Goal: Information Seeking & Learning: Learn about a topic

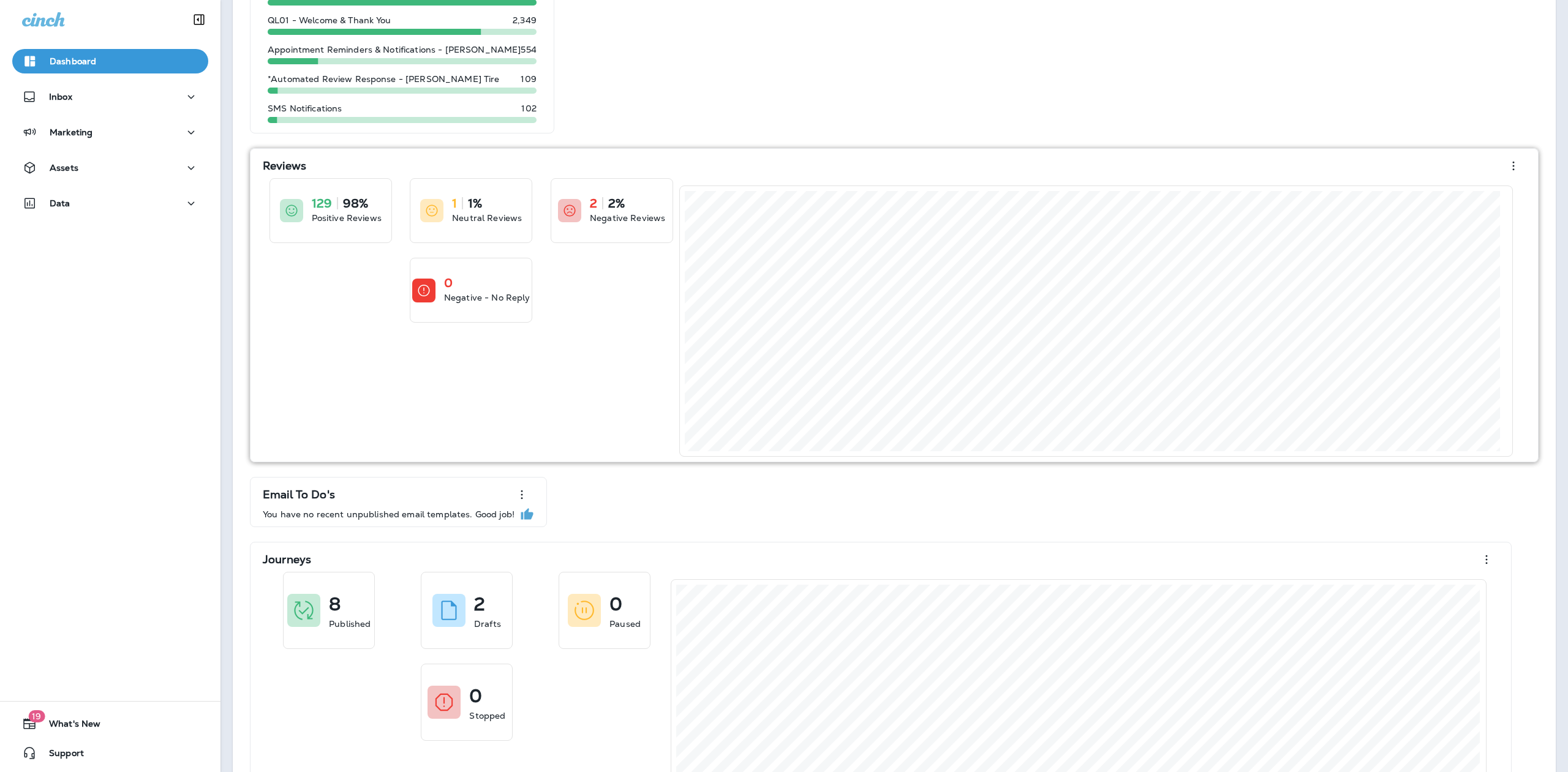
scroll to position [89, 0]
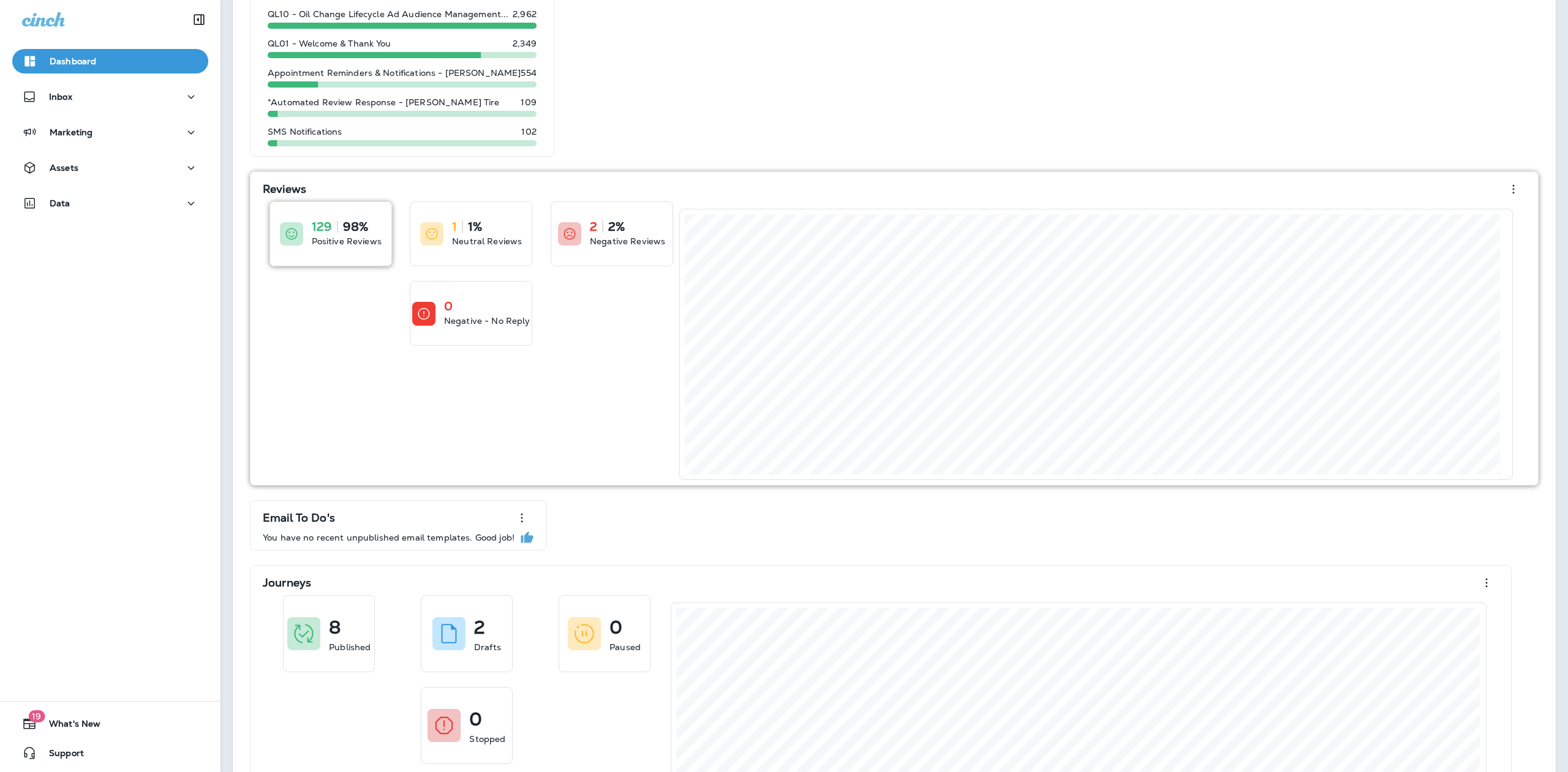
click at [297, 236] on icon at bounding box center [291, 234] width 15 height 15
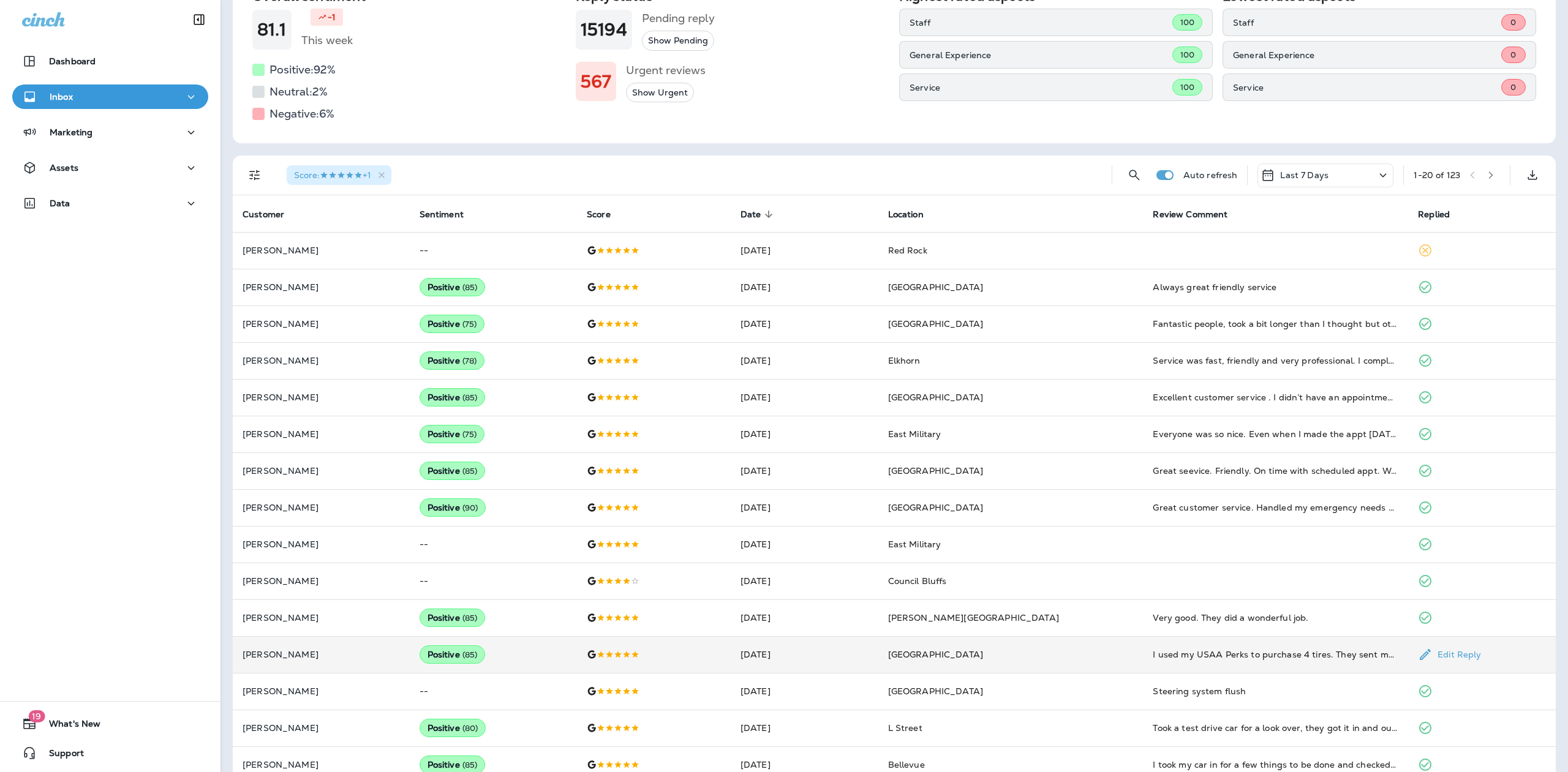
scroll to position [132, 0]
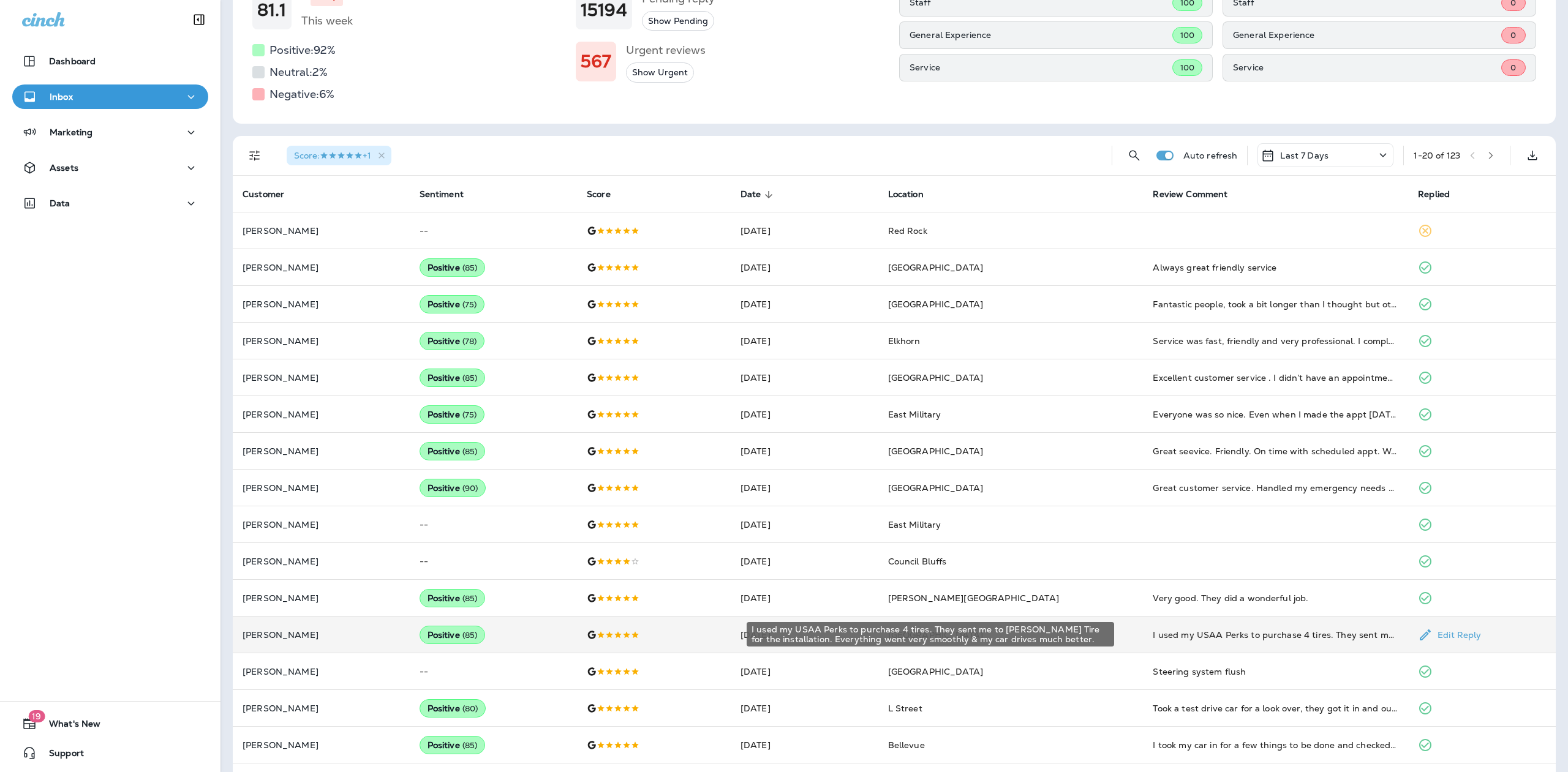
click at [1267, 631] on div "I used my USAA Perks to purchase 4 tires. They sent me to [PERSON_NAME] Tire fo…" at bounding box center [1275, 635] width 246 height 12
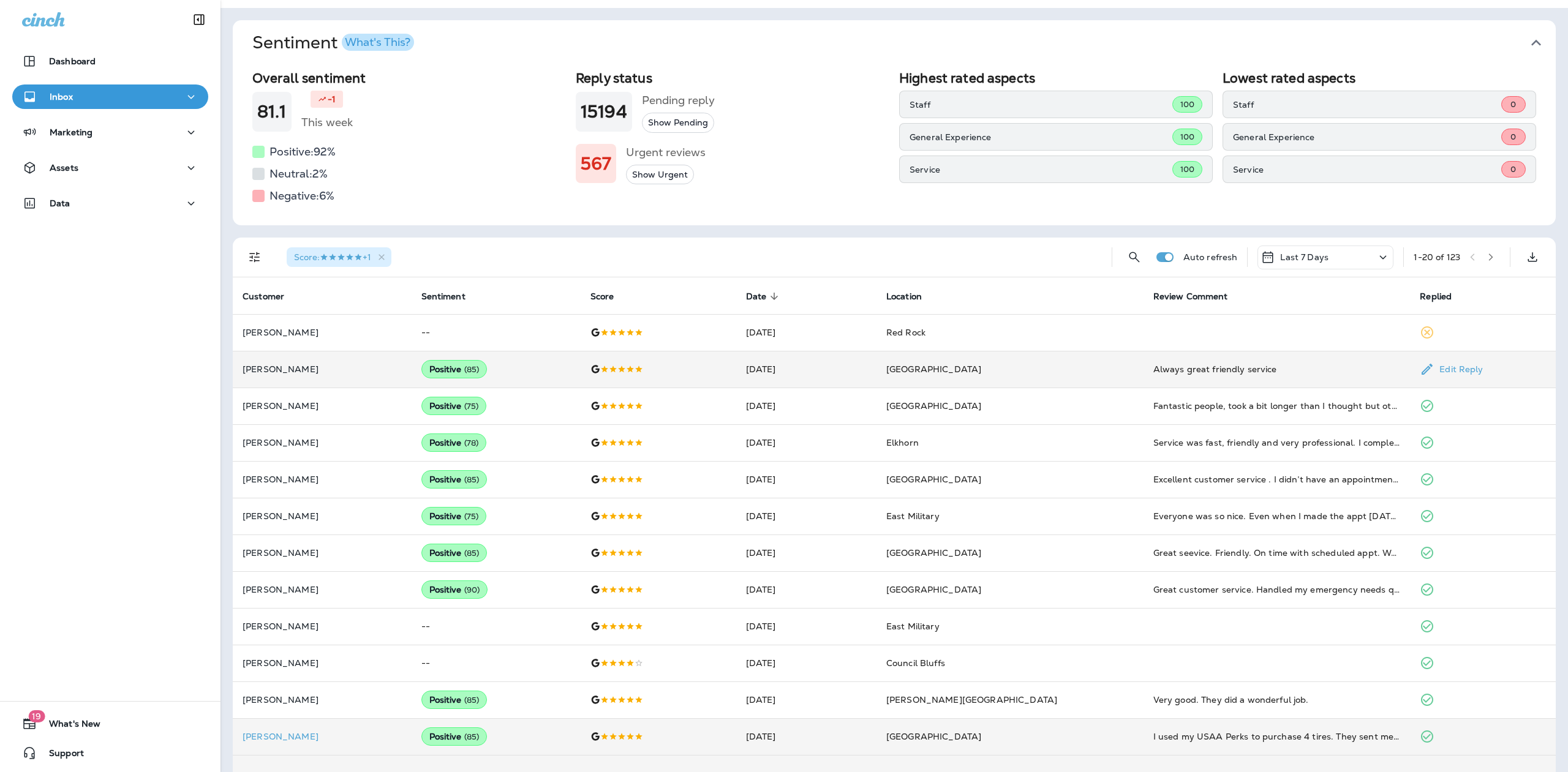
scroll to position [0, 0]
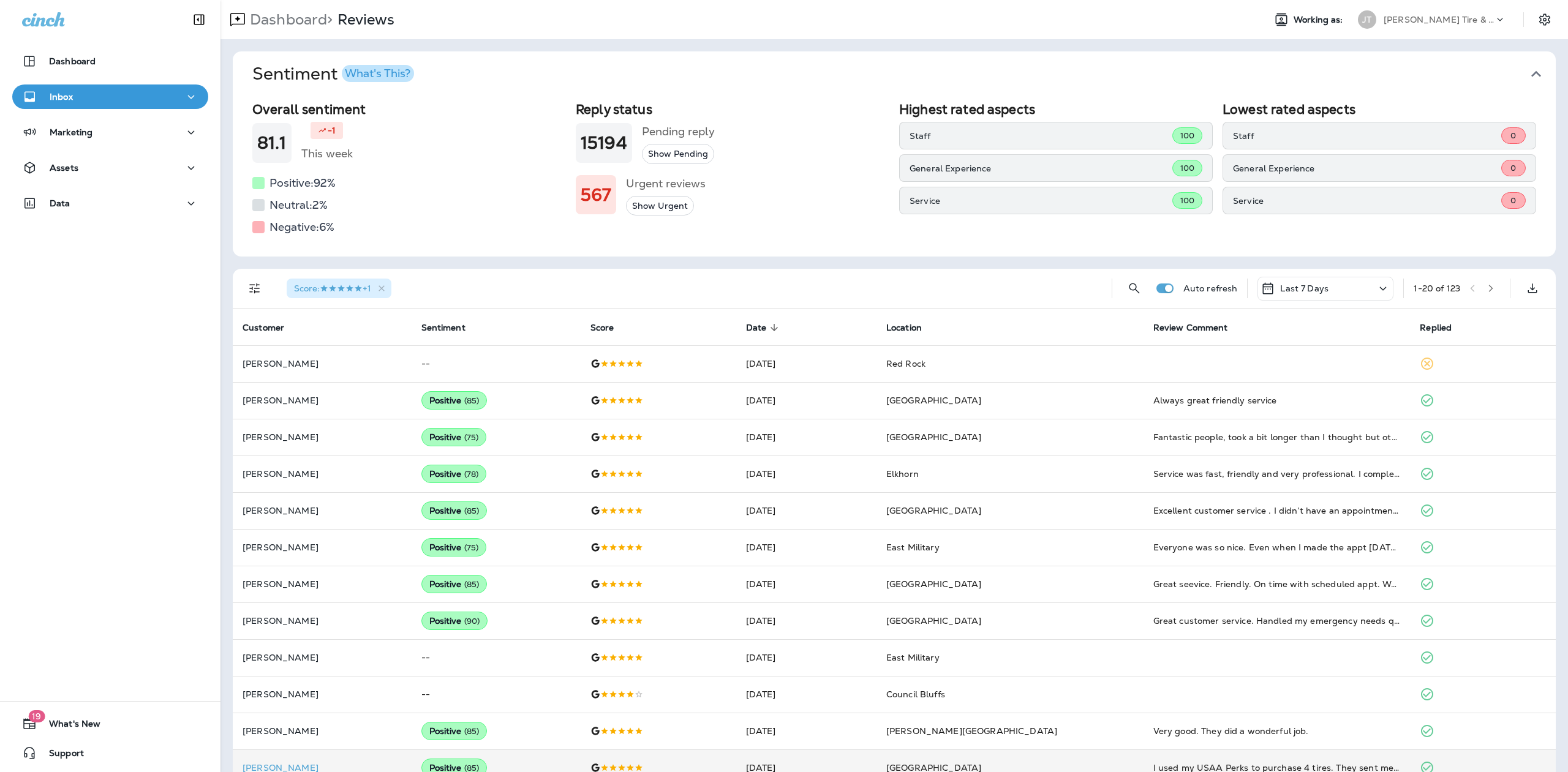
click at [1486, 286] on icon "button" at bounding box center [1490, 288] width 9 height 9
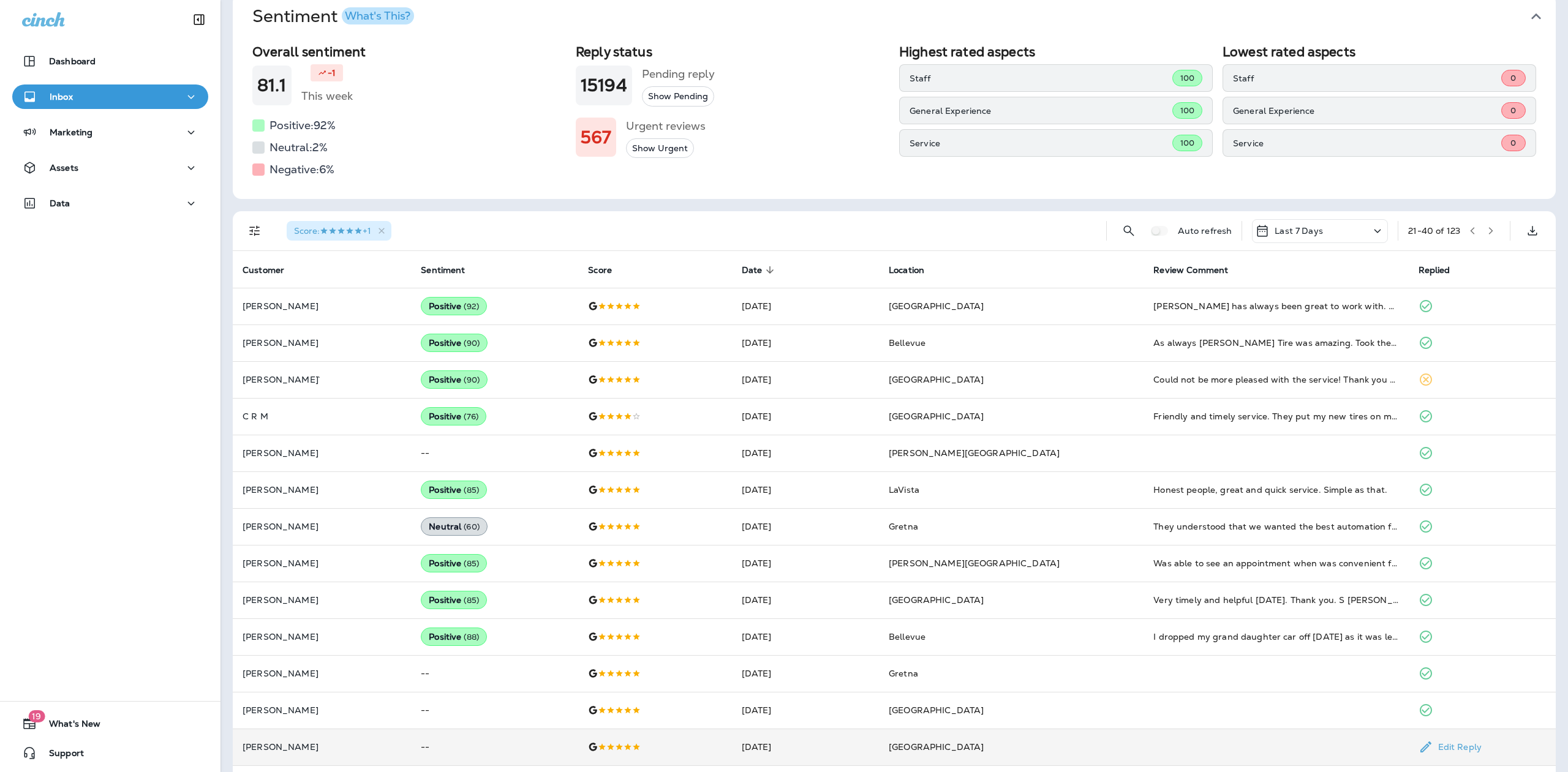
scroll to position [132, 0]
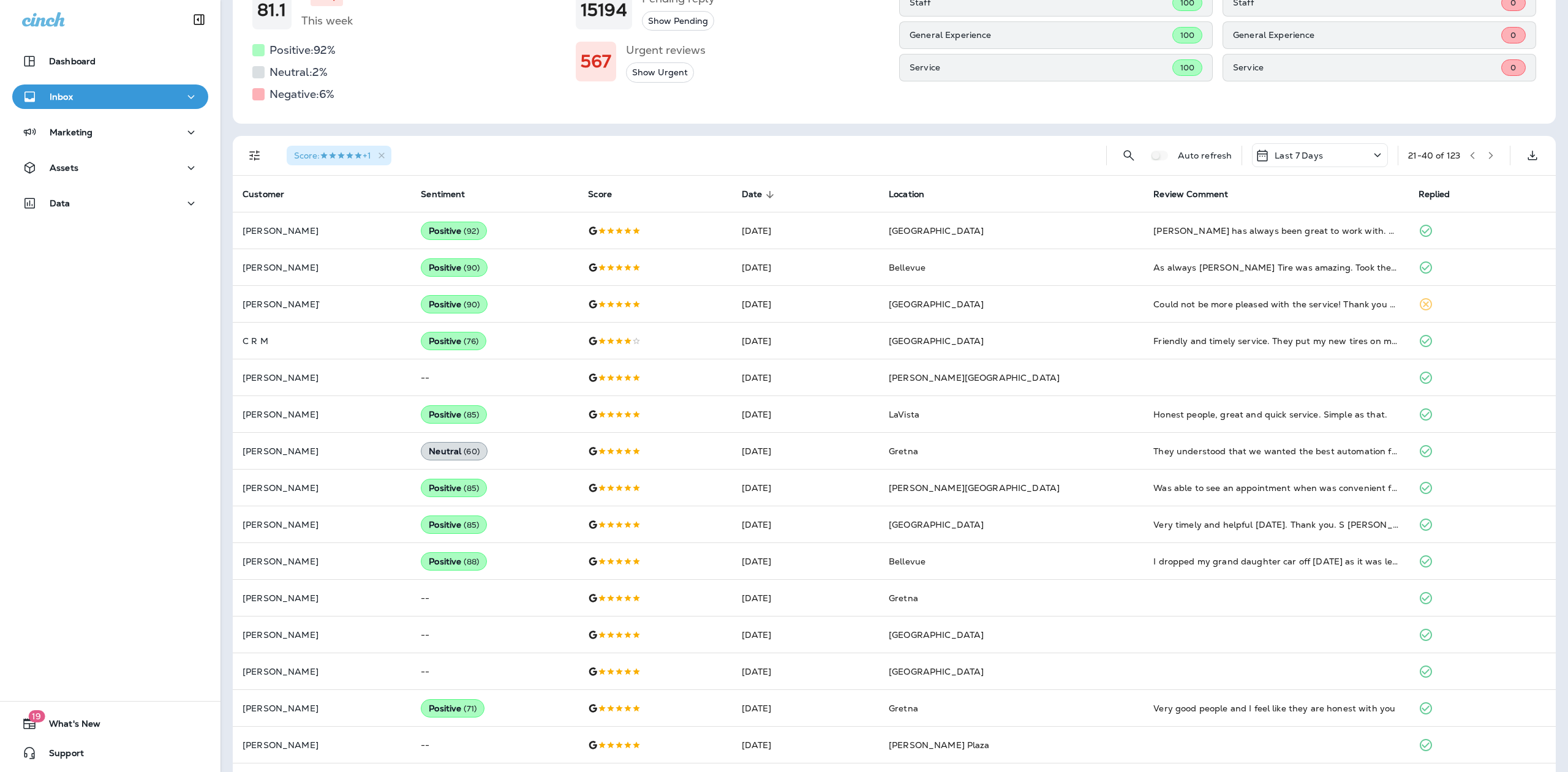
click at [1482, 150] on button "button" at bounding box center [1490, 155] width 19 height 19
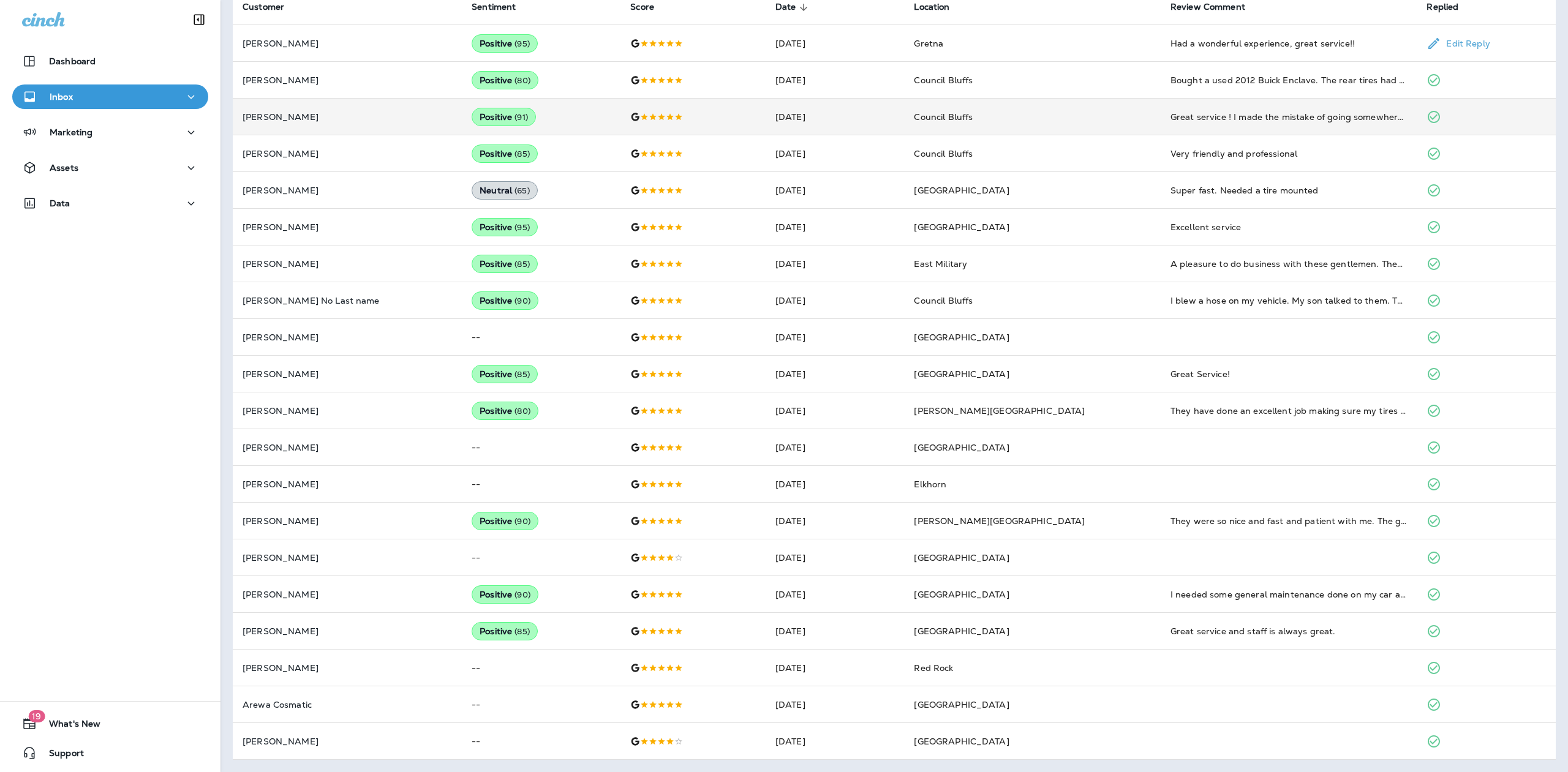
scroll to position [0, 0]
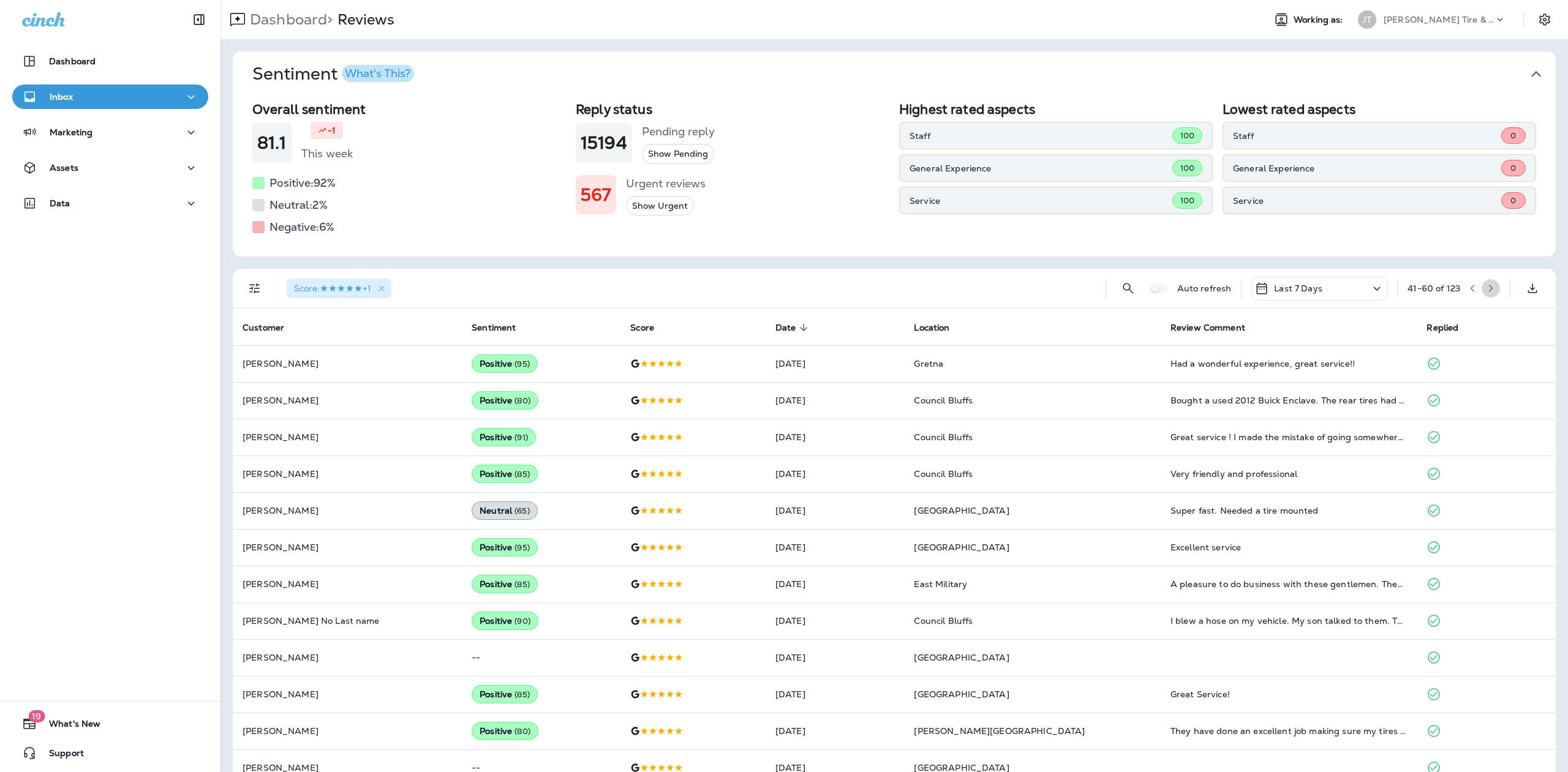
click at [1486, 285] on icon "button" at bounding box center [1490, 288] width 9 height 9
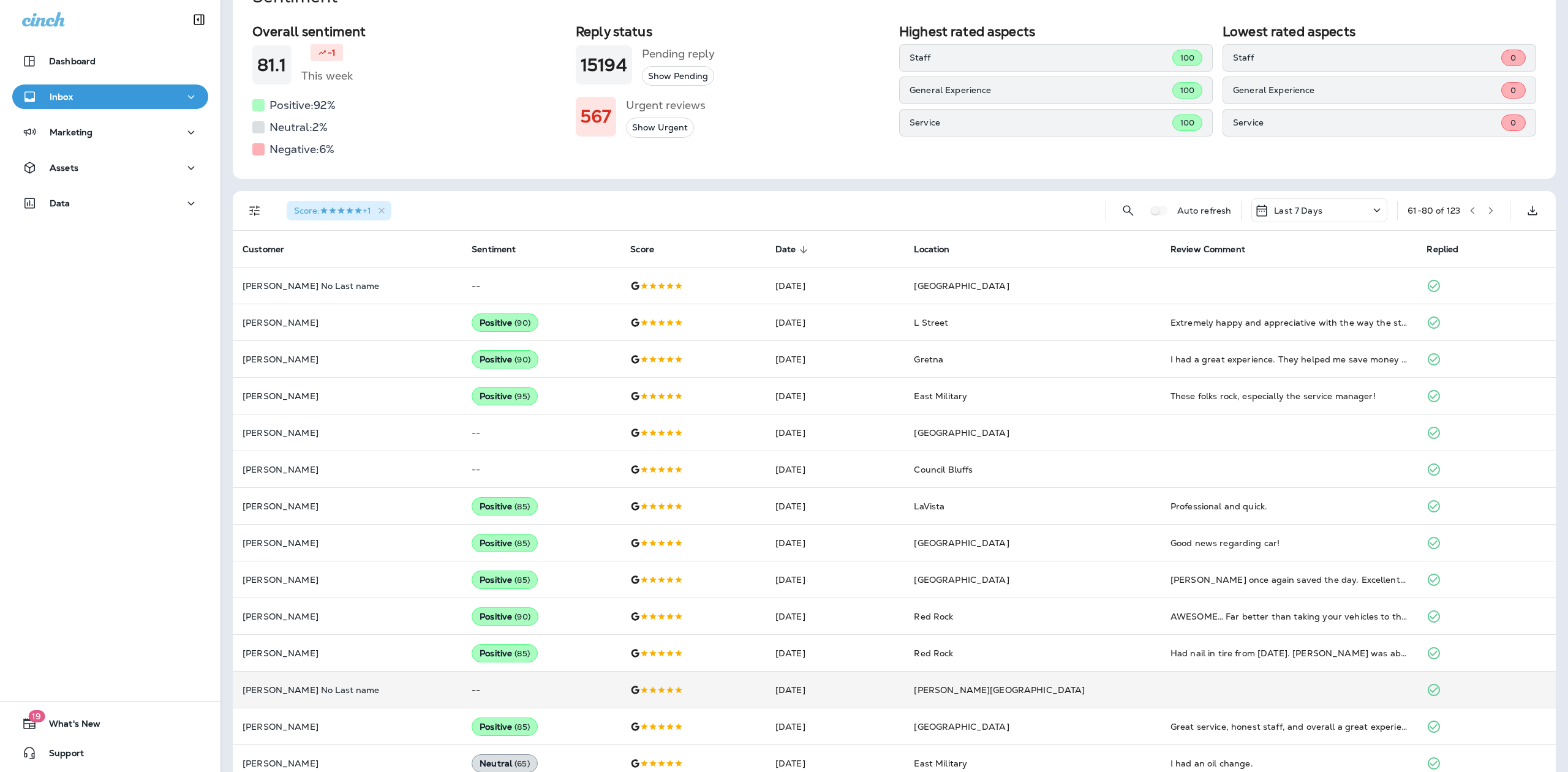
scroll to position [132, 0]
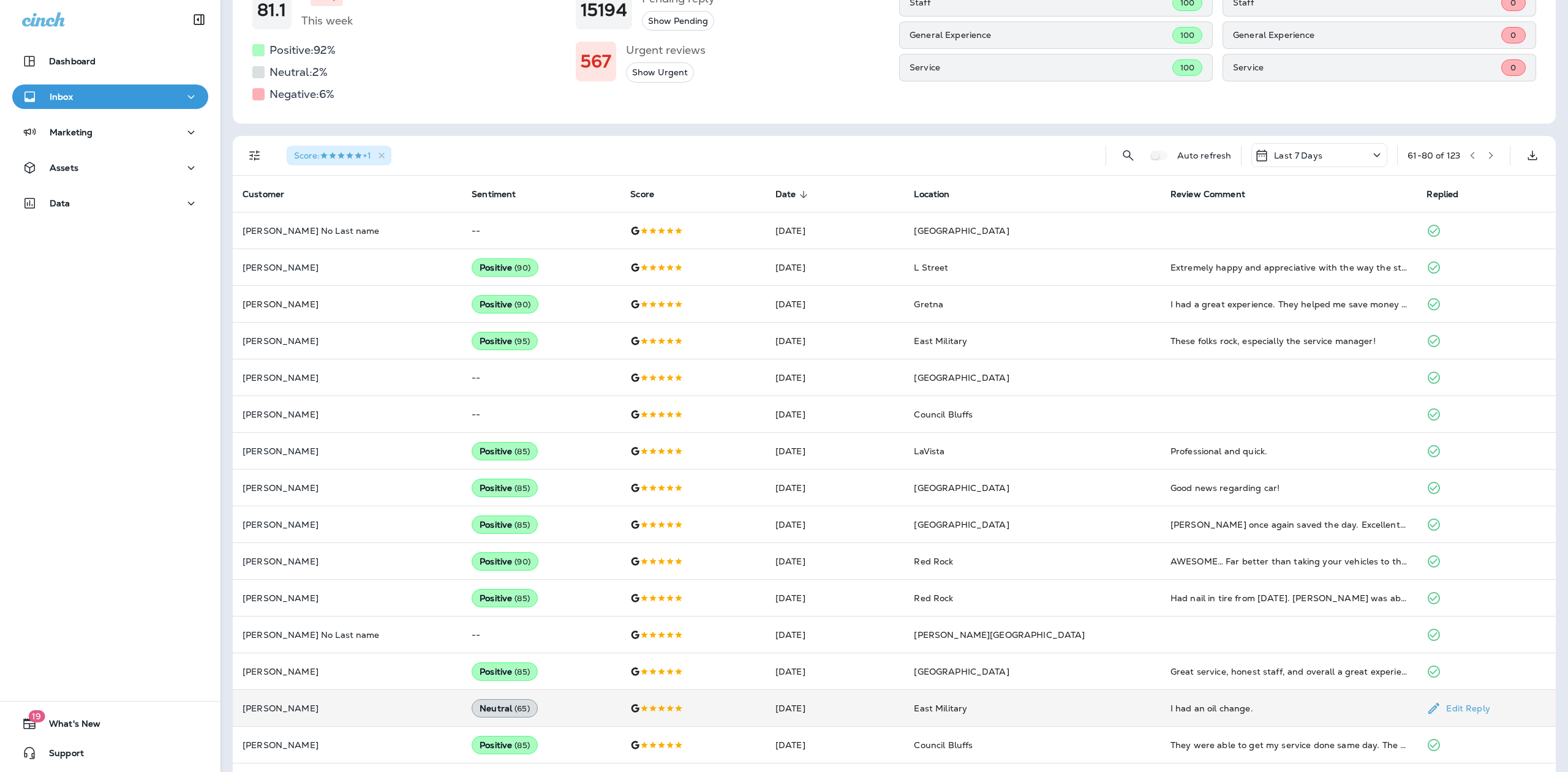
click at [1111, 708] on td "East Military" at bounding box center [1032, 709] width 256 height 37
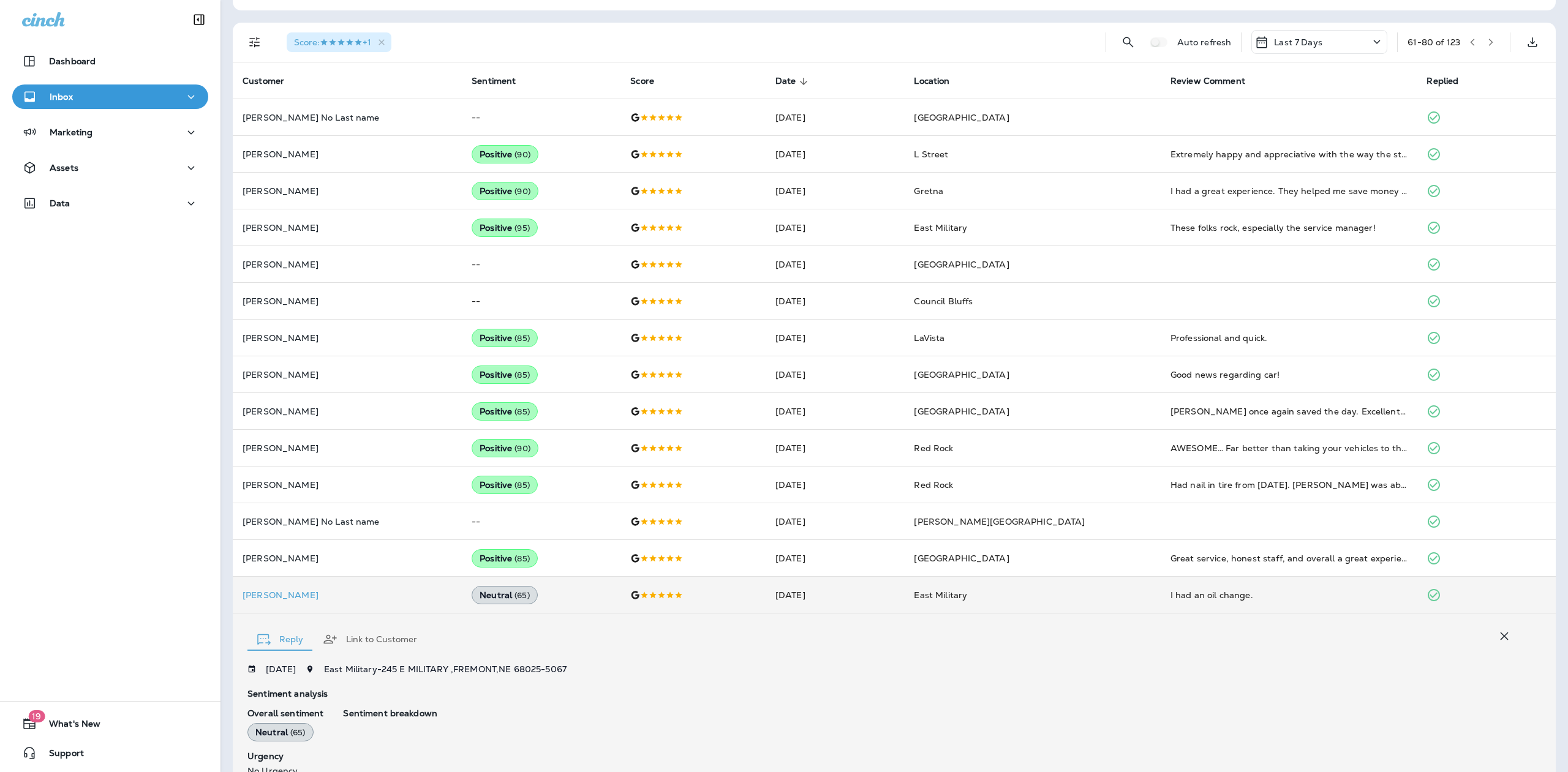
scroll to position [264, 0]
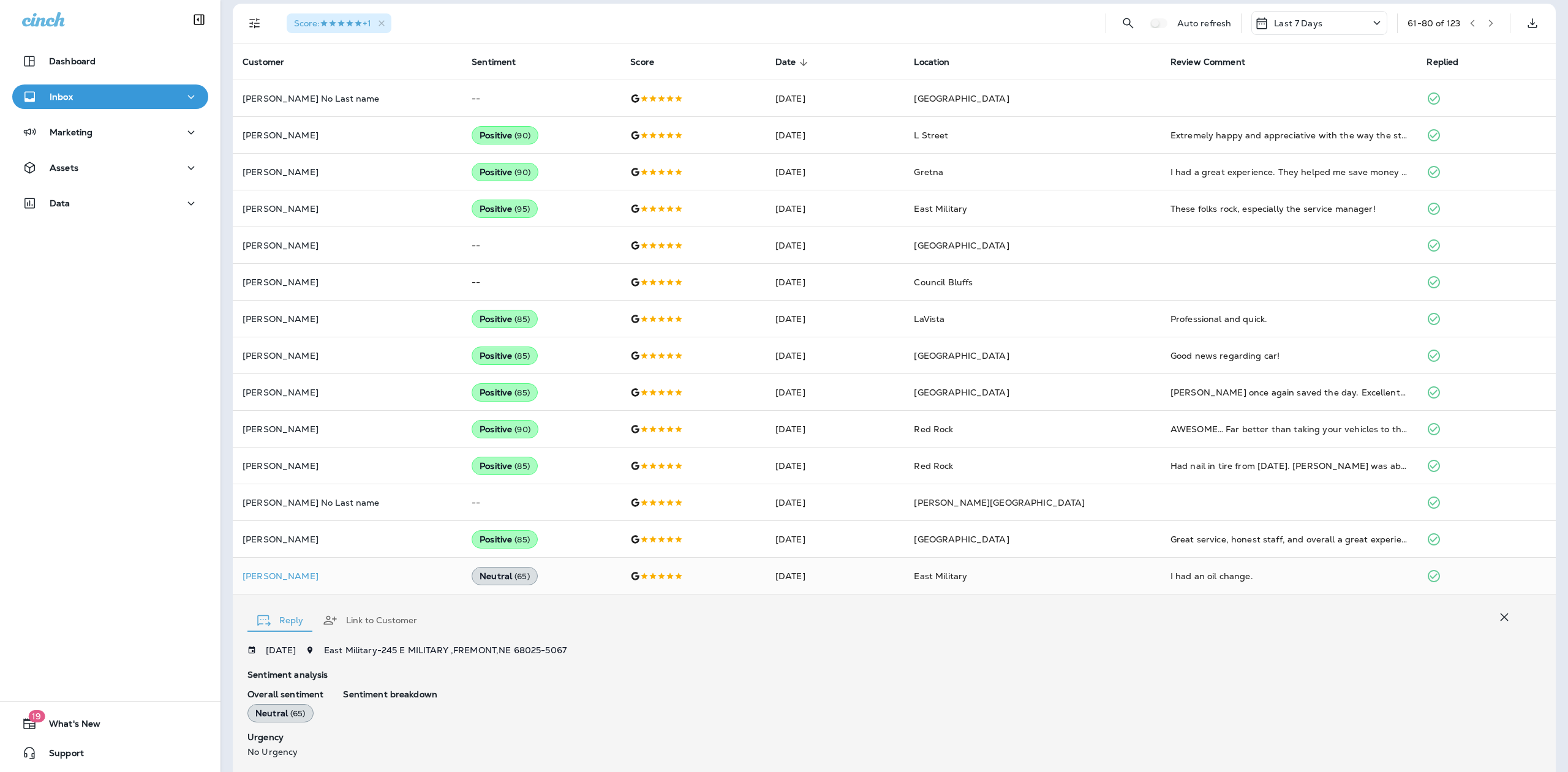
click at [1486, 21] on icon "button" at bounding box center [1490, 24] width 9 height 9
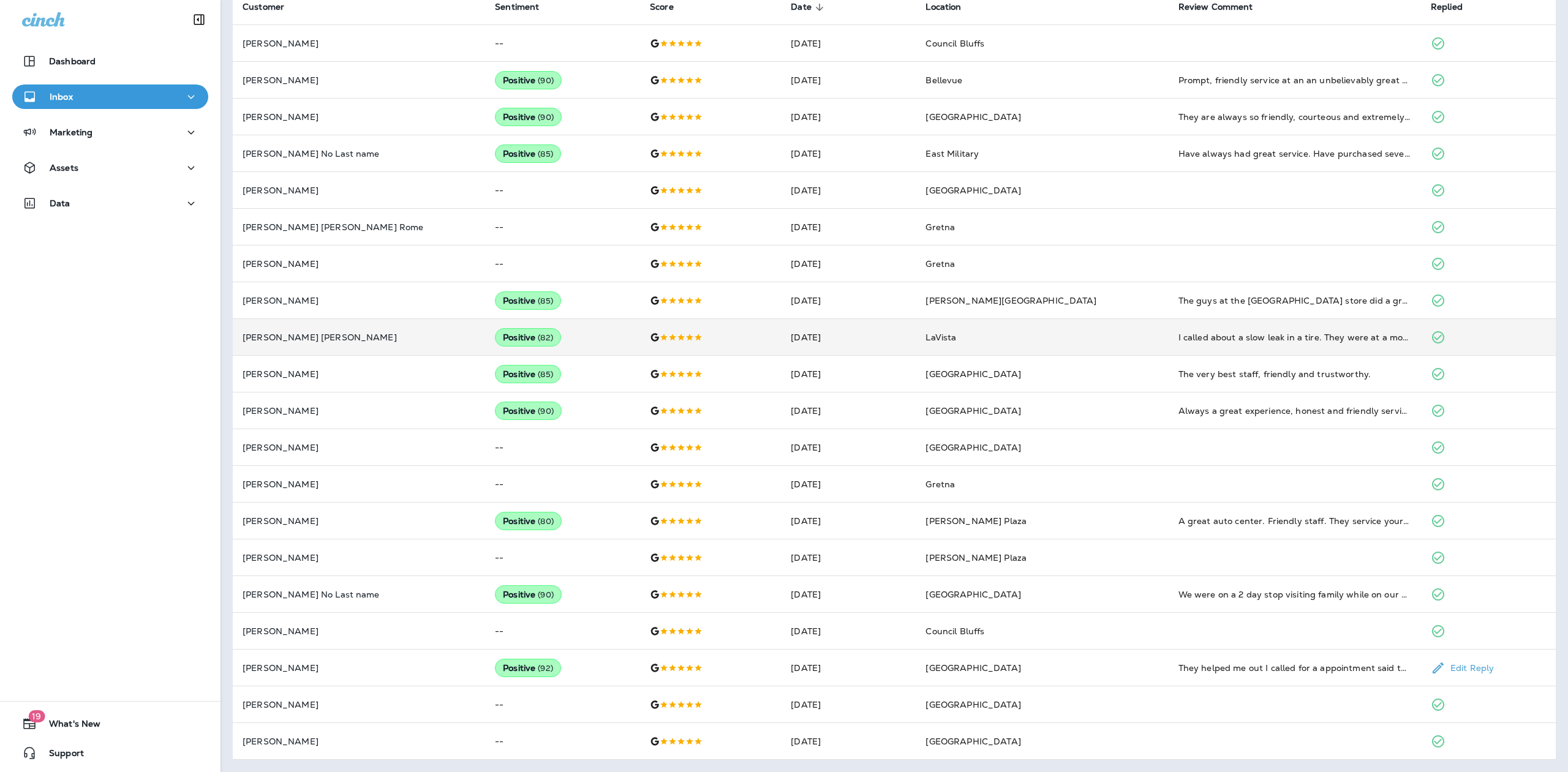
scroll to position [0, 0]
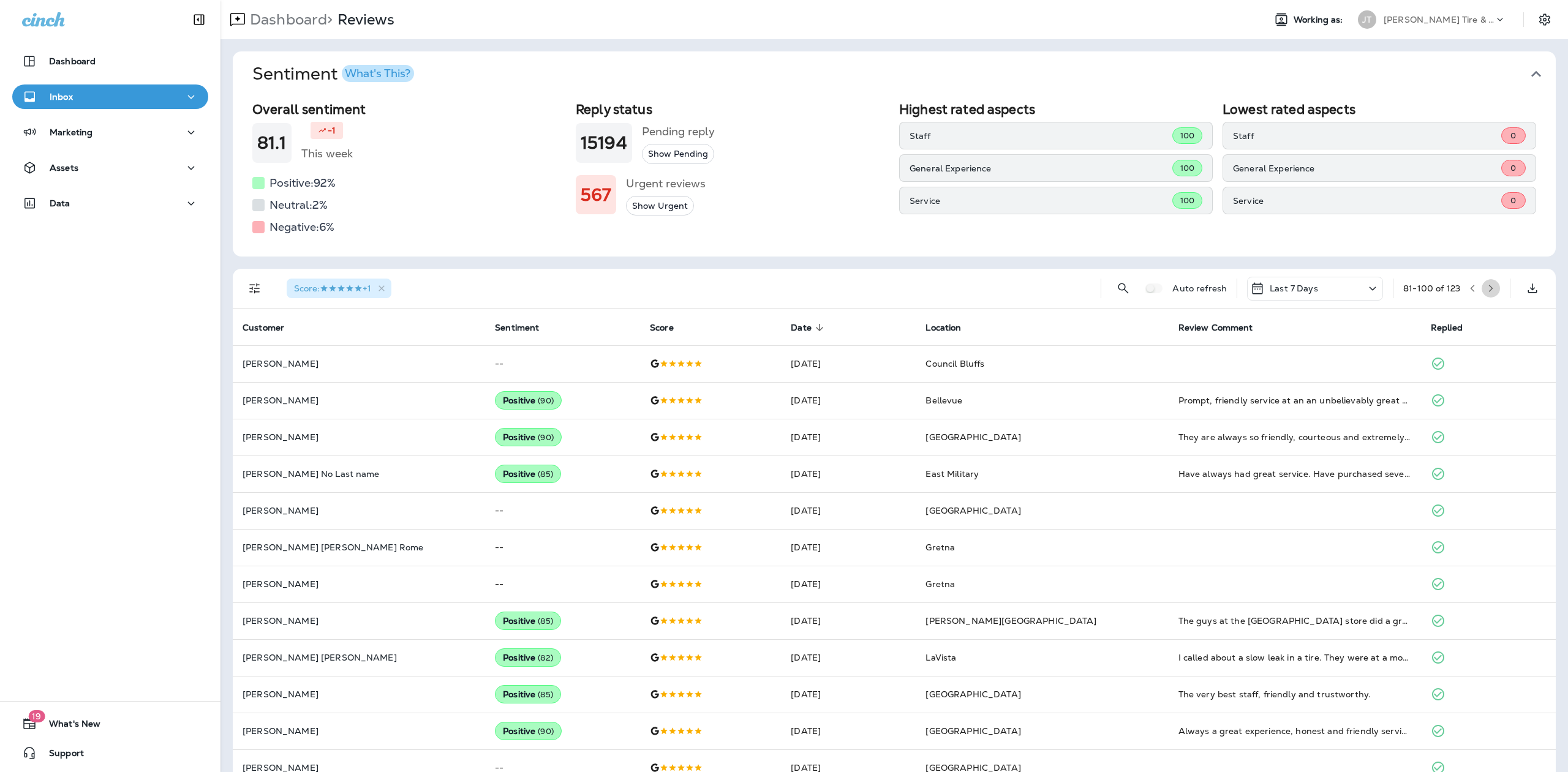
click at [1482, 284] on button "button" at bounding box center [1490, 288] width 19 height 19
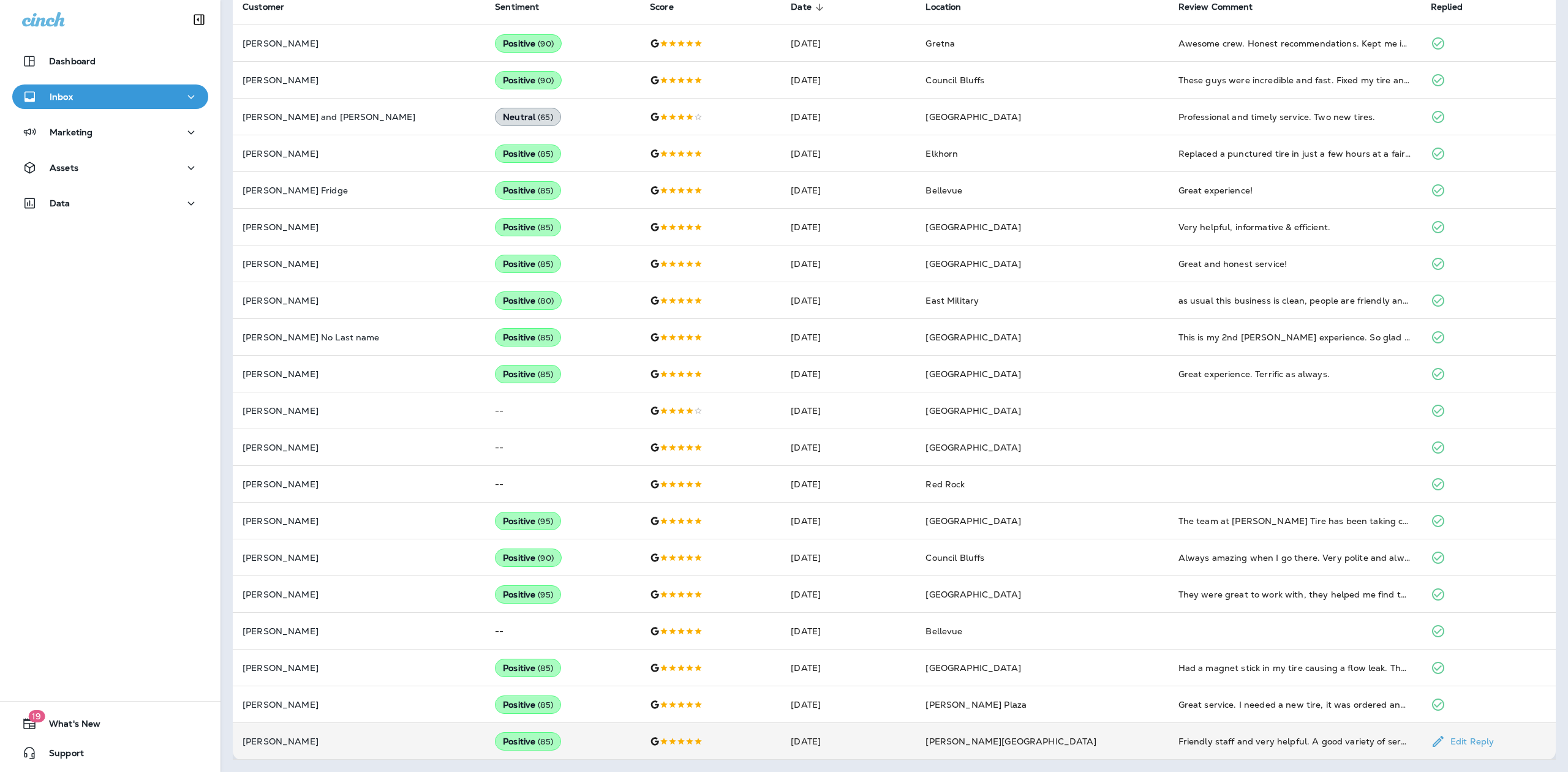
scroll to position [122, 0]
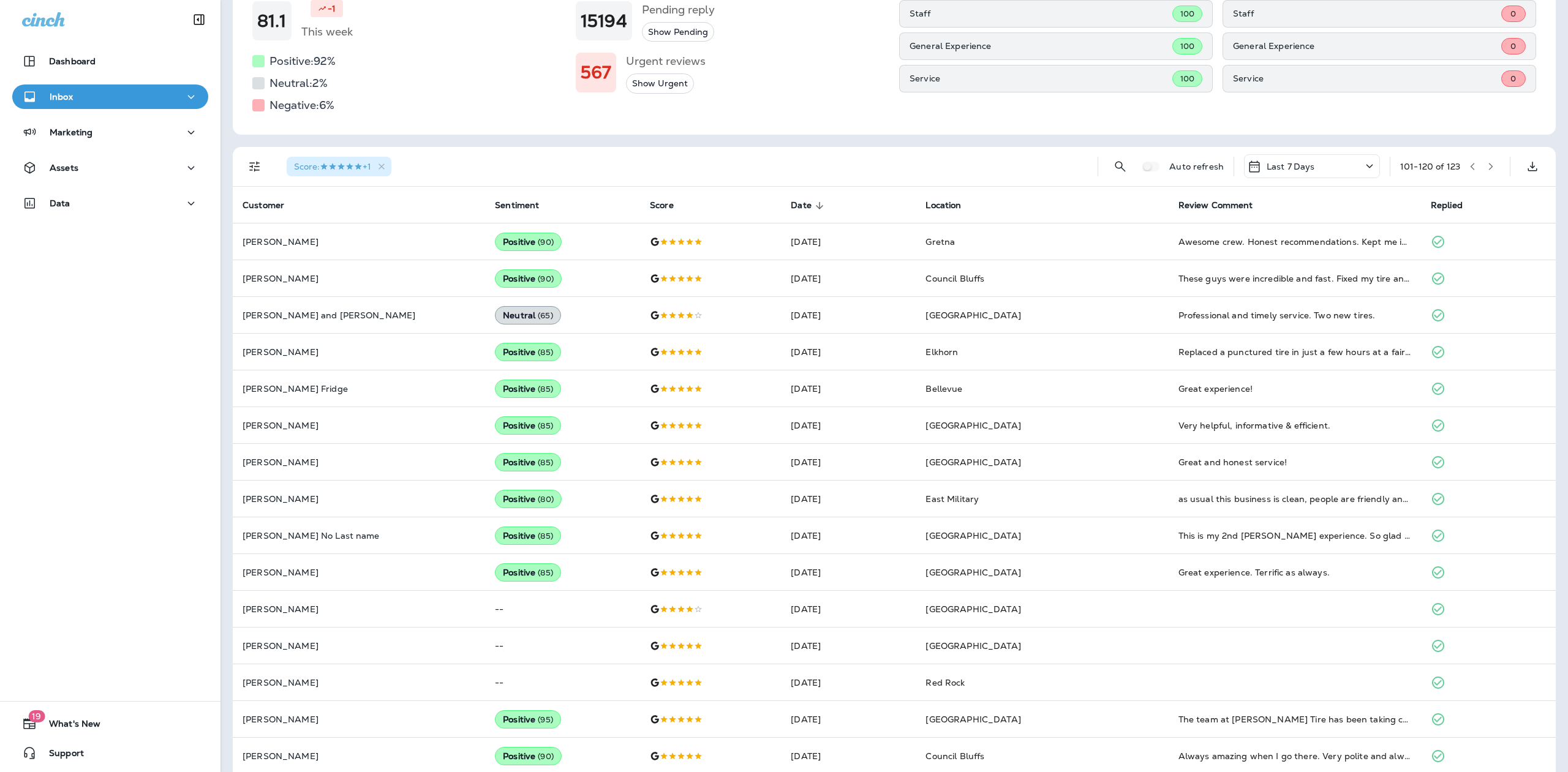
click at [1486, 163] on icon "button" at bounding box center [1490, 167] width 9 height 9
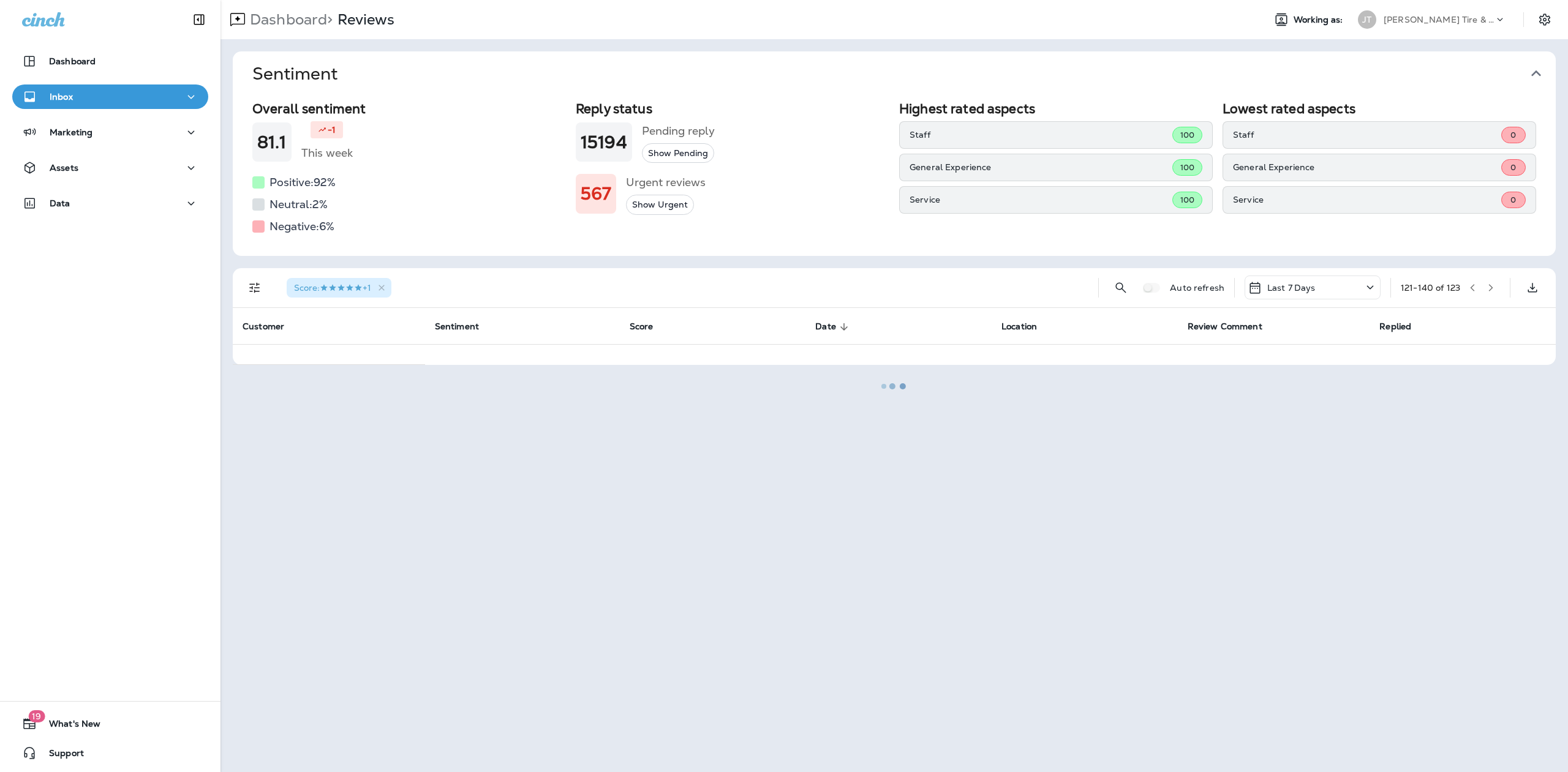
scroll to position [0, 0]
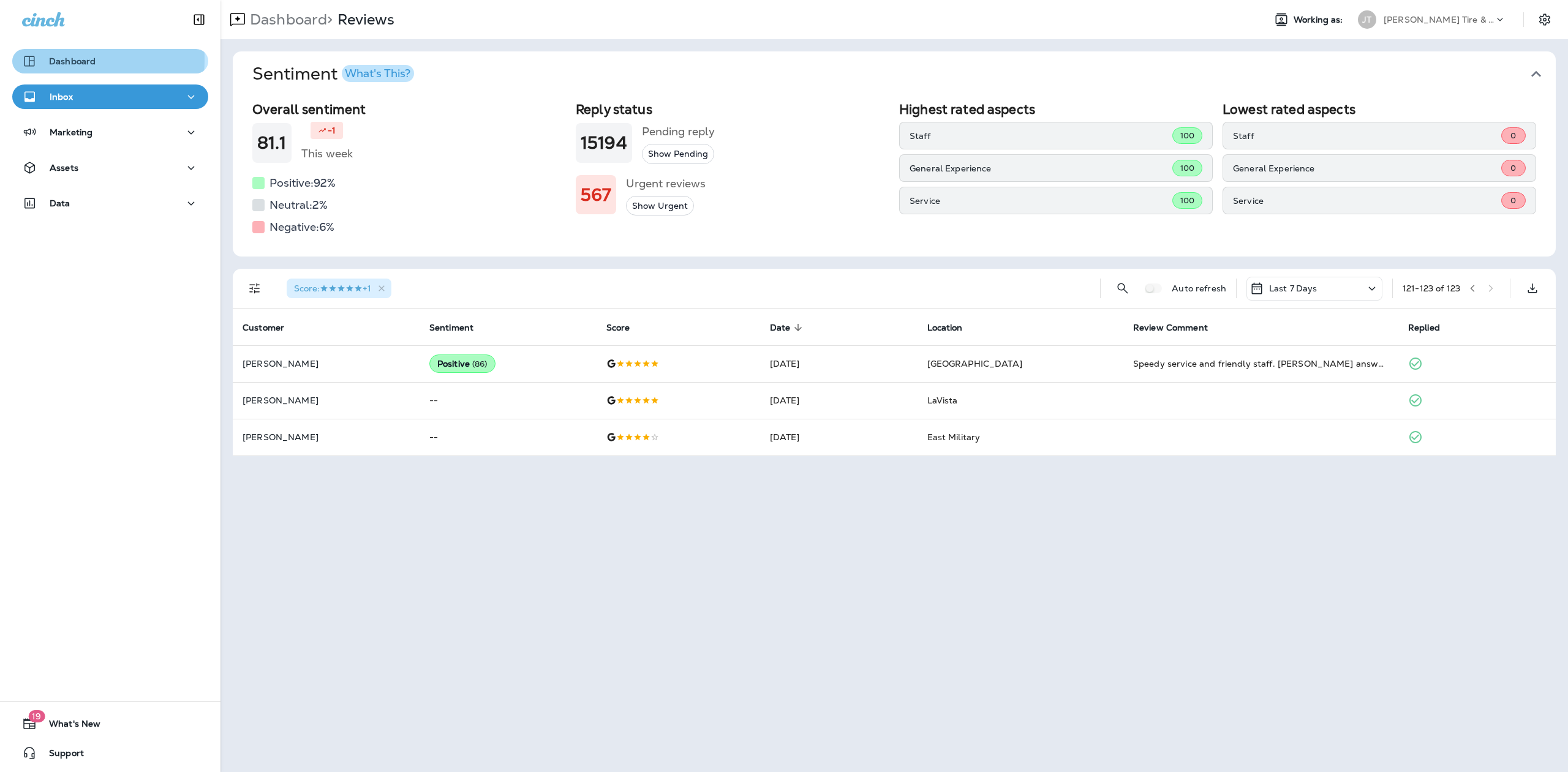
click at [31, 59] on icon "button" at bounding box center [29, 61] width 15 height 15
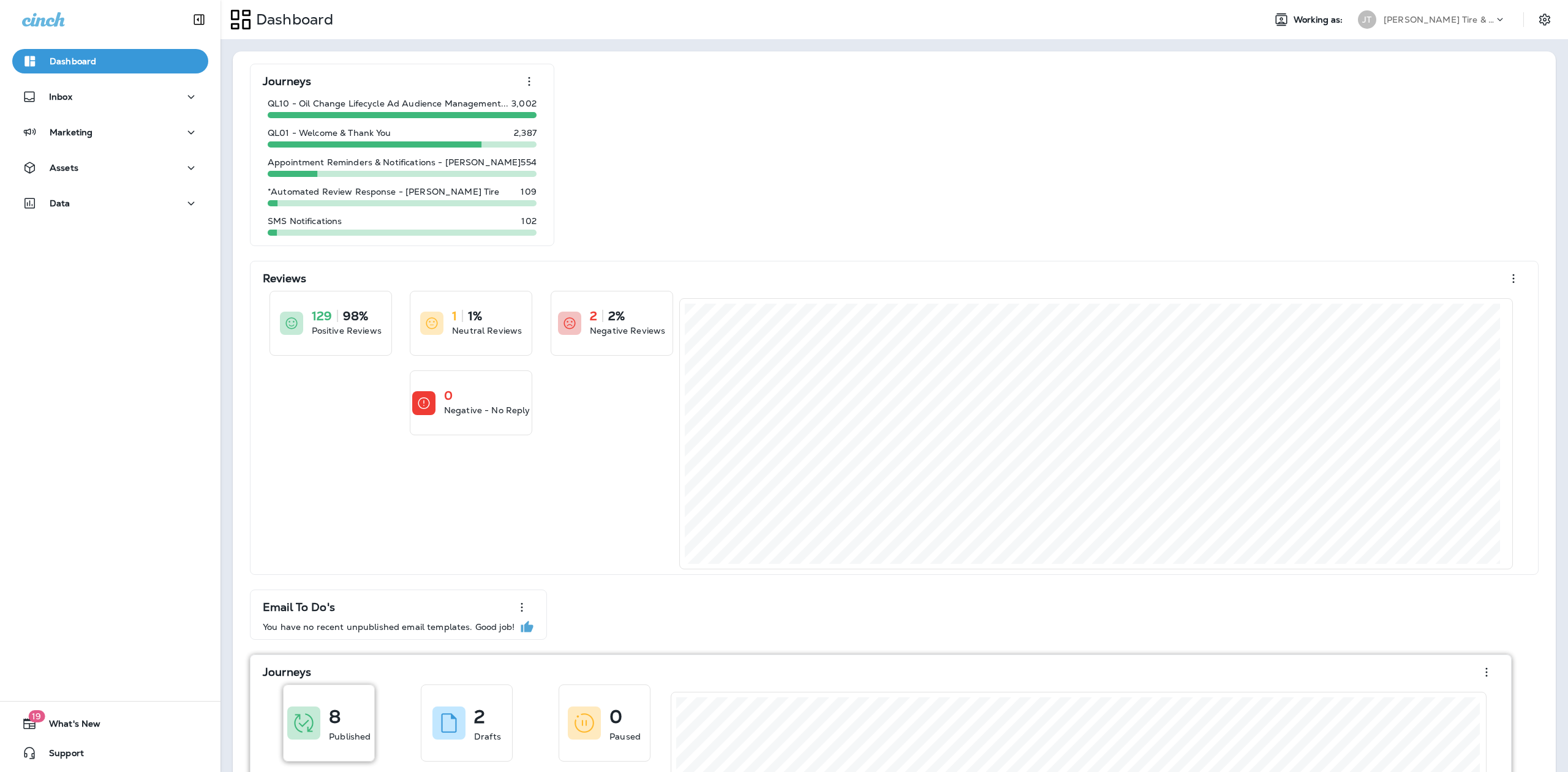
click at [294, 722] on icon at bounding box center [304, 724] width 25 height 25
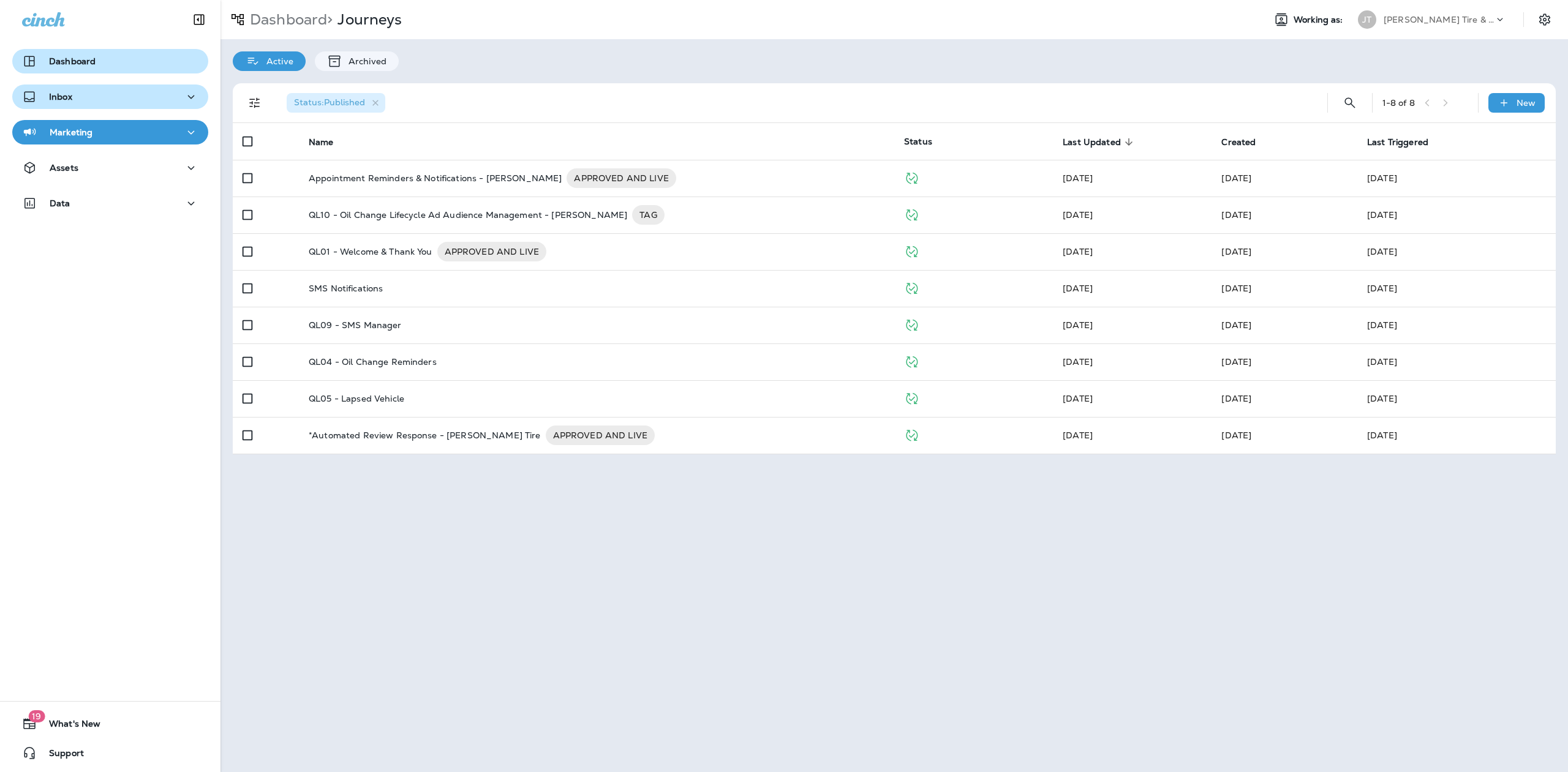
click at [68, 95] on p "Inbox" at bounding box center [61, 96] width 23 height 10
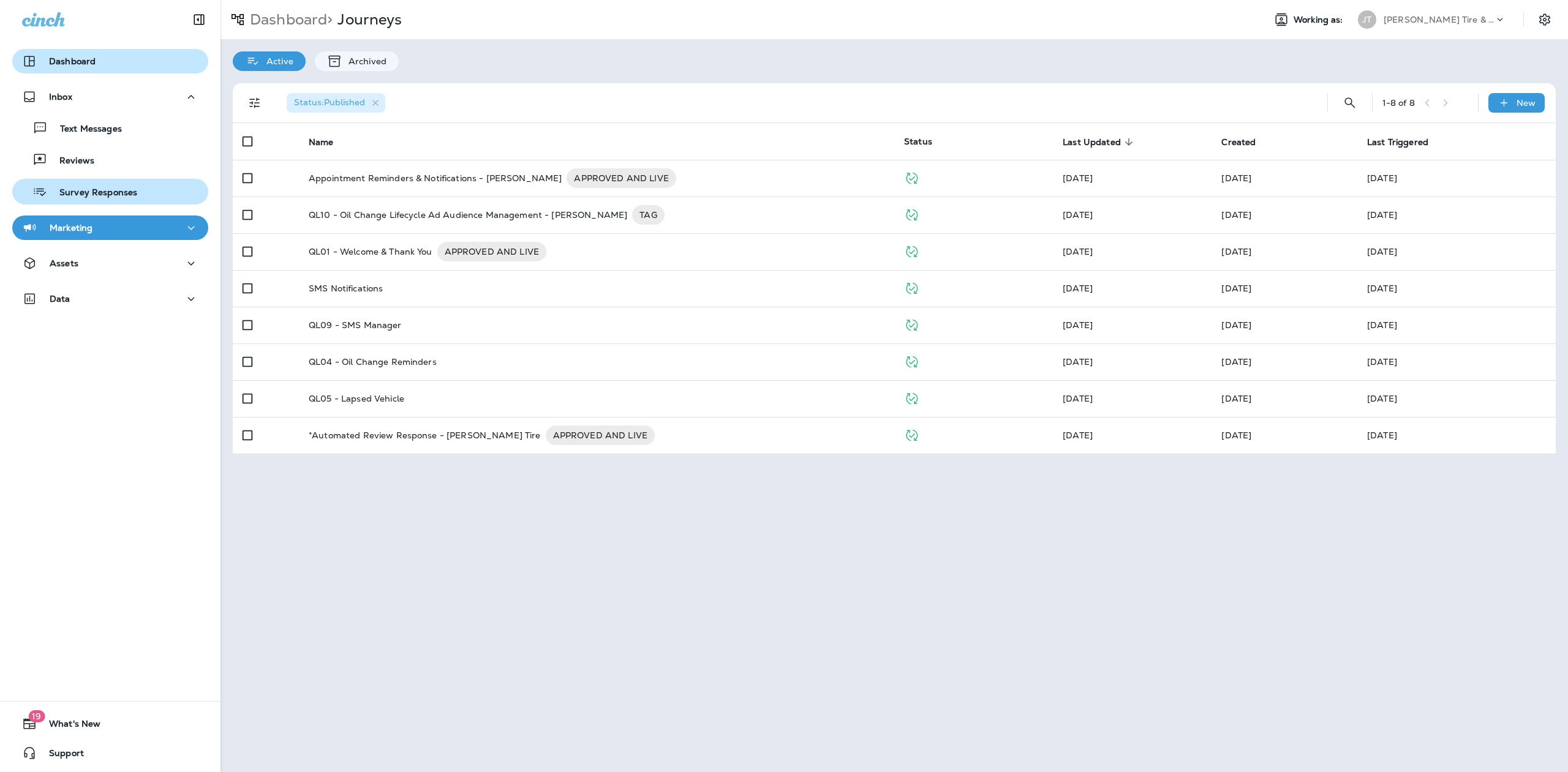
click at [41, 189] on icon "button" at bounding box center [41, 192] width 12 height 8
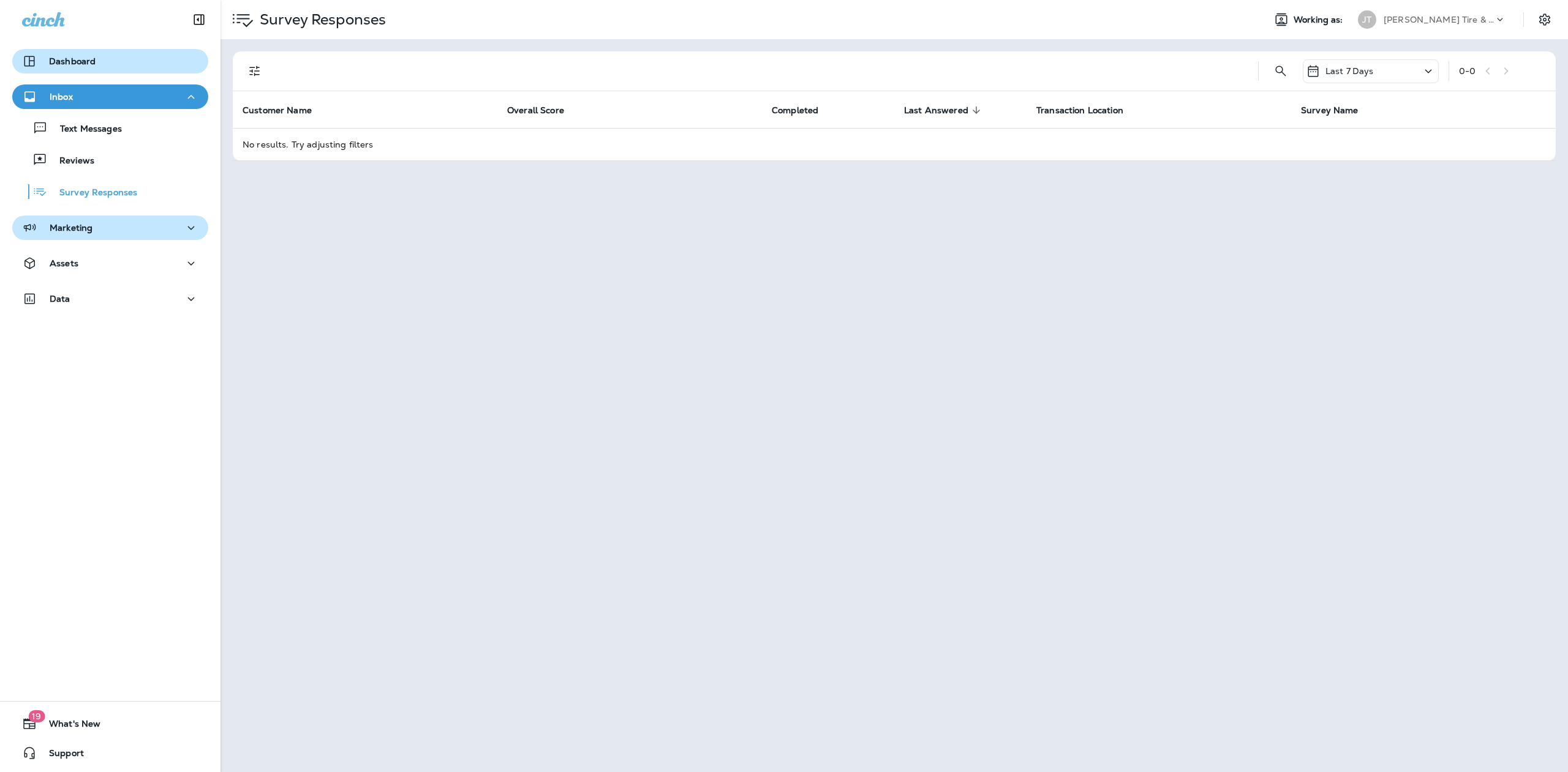
click at [33, 222] on icon "button" at bounding box center [29, 227] width 15 height 15
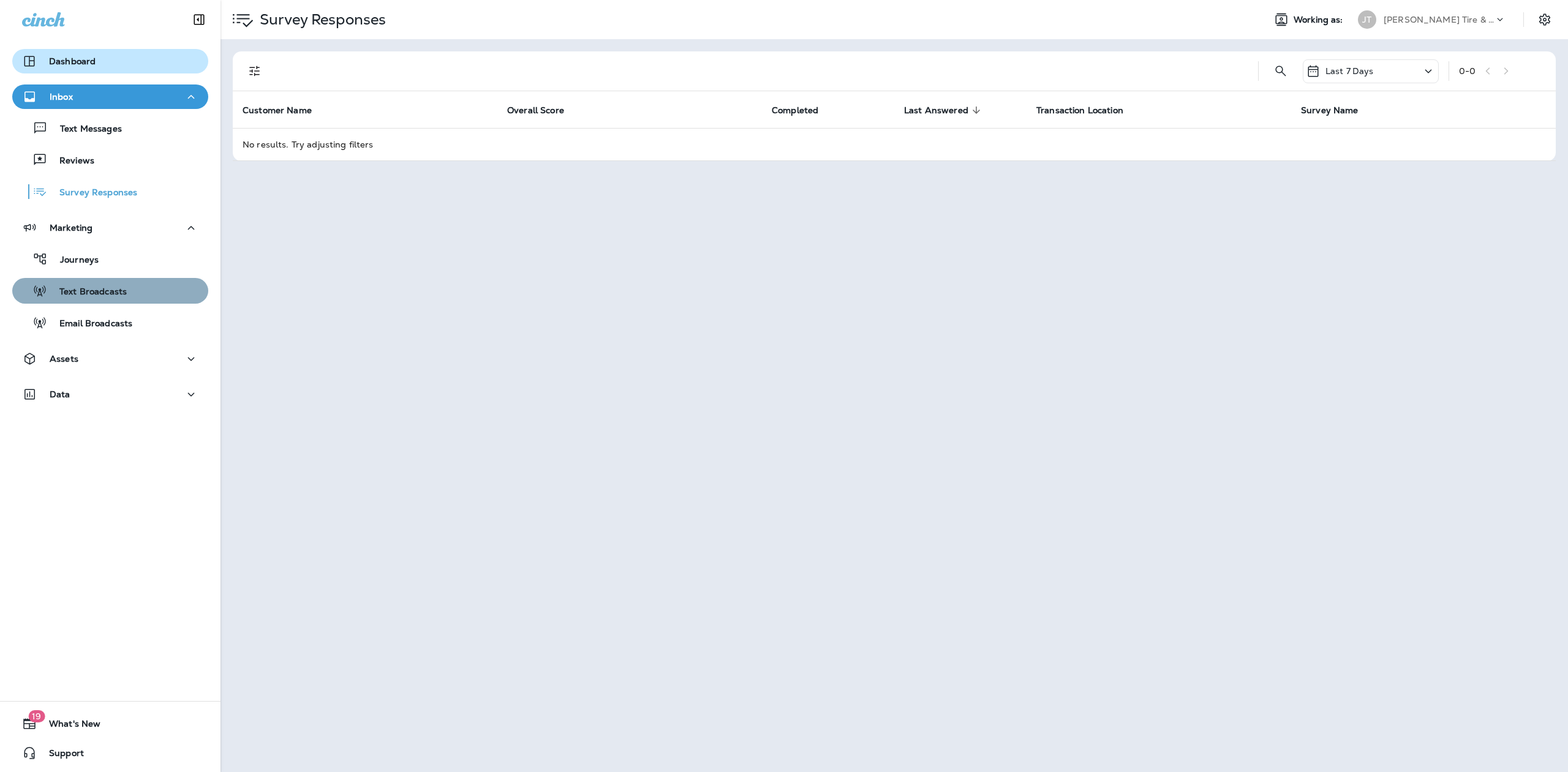
click at [119, 288] on p "Text Broadcasts" at bounding box center [86, 292] width 79 height 11
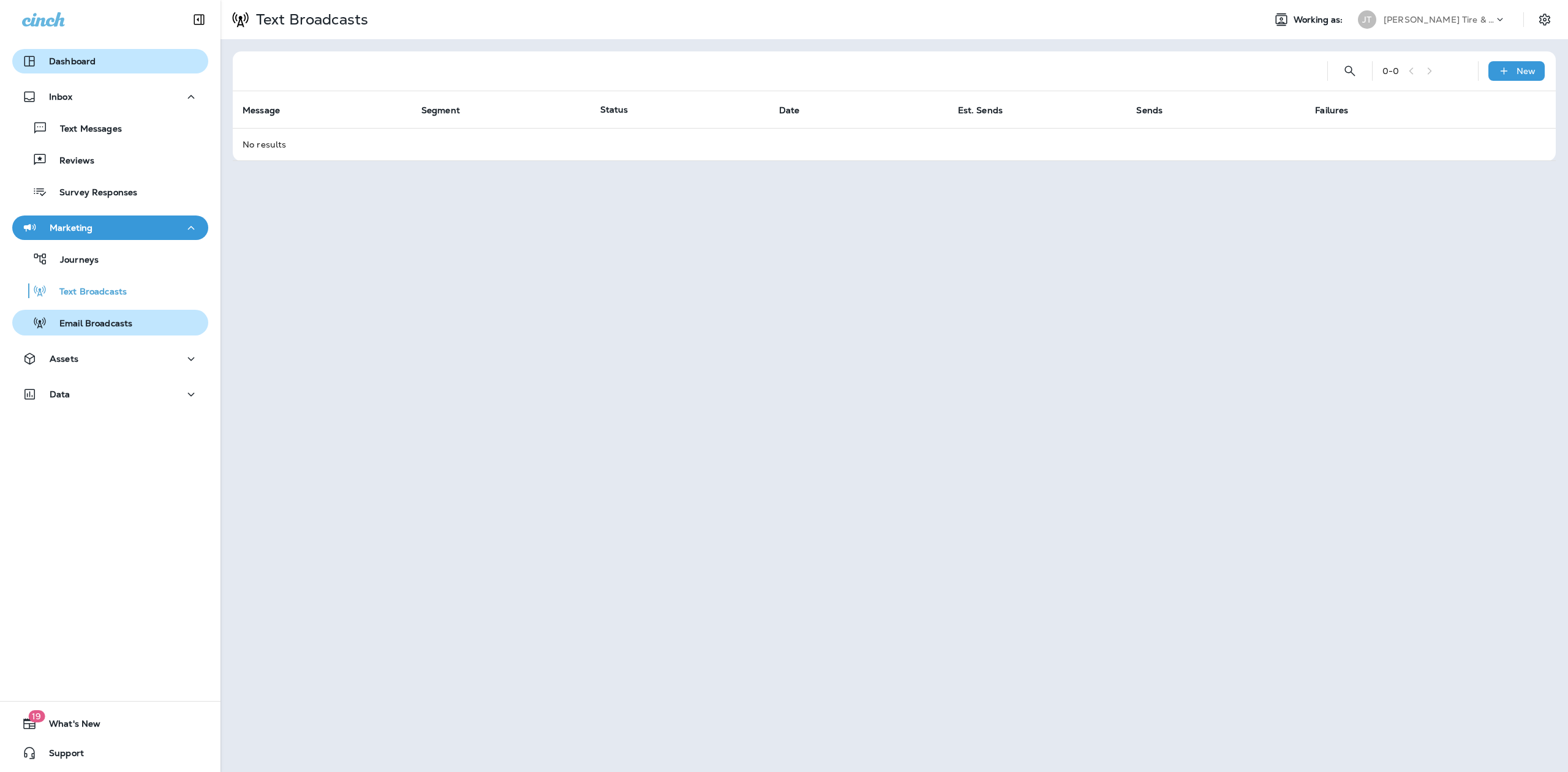
click at [115, 322] on p "Email Broadcasts" at bounding box center [89, 323] width 85 height 11
